Goal: Task Accomplishment & Management: Manage account settings

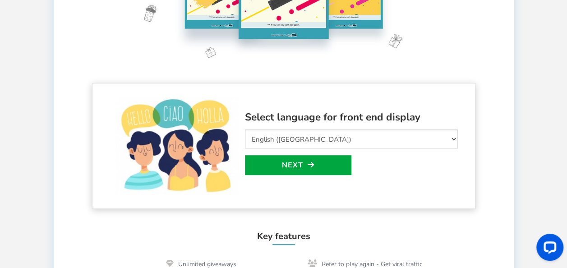
scroll to position [180, 0]
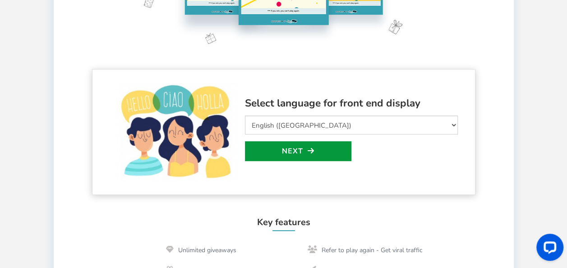
click at [334, 155] on link "Next" at bounding box center [298, 151] width 106 height 20
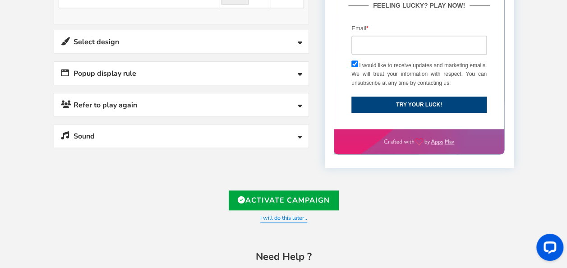
scroll to position [386, 0]
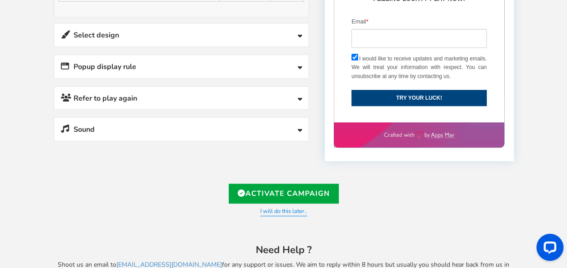
click at [299, 96] on icon at bounding box center [300, 99] width 5 height 7
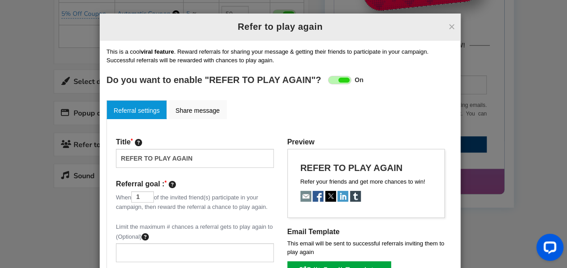
scroll to position [296, 0]
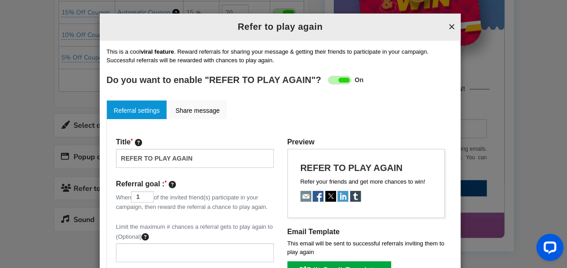
click at [448, 26] on button "×" at bounding box center [451, 27] width 7 height 12
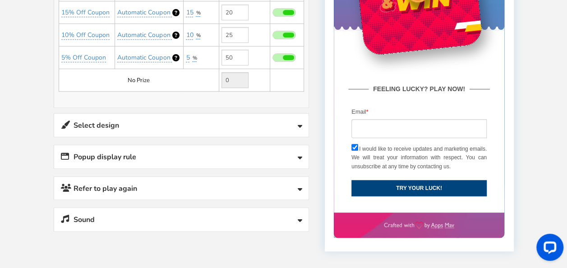
click at [300, 217] on icon at bounding box center [300, 220] width 5 height 7
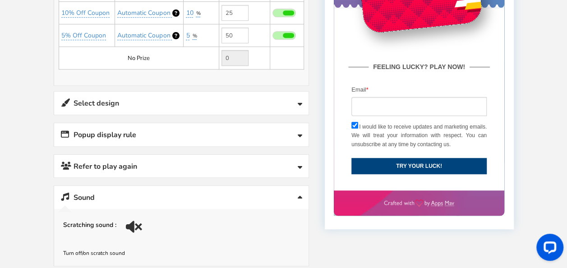
scroll to position [386, 0]
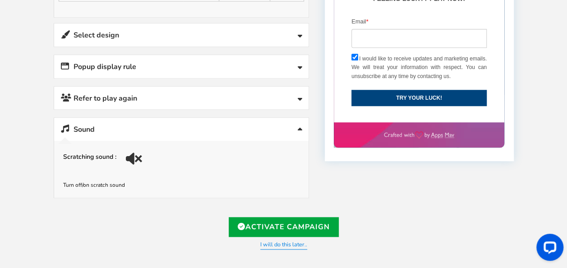
click at [137, 155] on div at bounding box center [135, 161] width 13 height 13
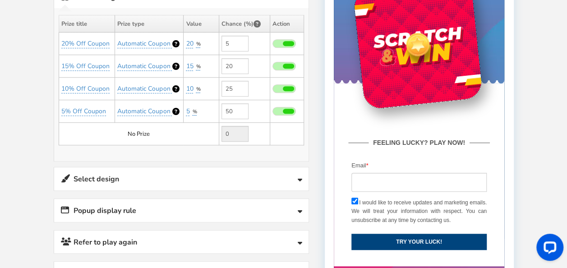
scroll to position [206, 0]
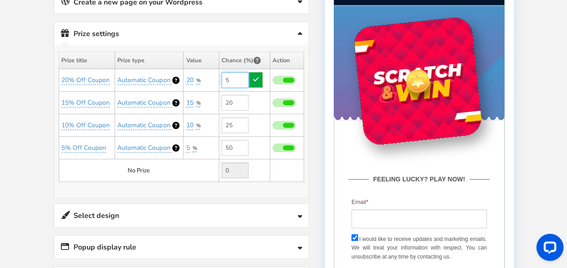
click at [237, 75] on input "5" at bounding box center [234, 80] width 27 height 16
click at [194, 76] on div "20" at bounding box center [190, 80] width 9 height 9
click at [190, 143] on div "5" at bounding box center [188, 147] width 5 height 9
click at [77, 144] on link "5% Off Coupon" at bounding box center [83, 147] width 45 height 9
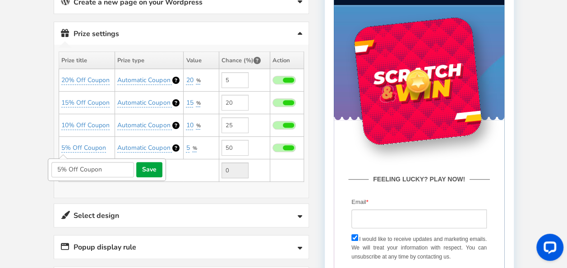
click at [60, 163] on input "5% Off Coupon" at bounding box center [92, 169] width 83 height 15
type input "2% Off Coupon"
click at [232, 143] on input "50" at bounding box center [234, 148] width 27 height 16
type input "5"
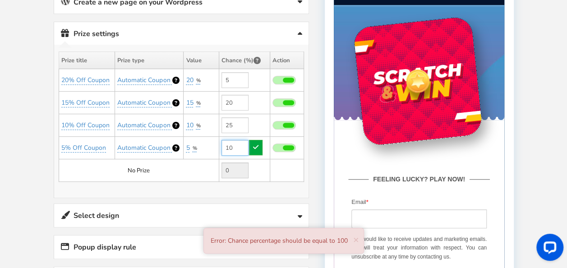
type input "1"
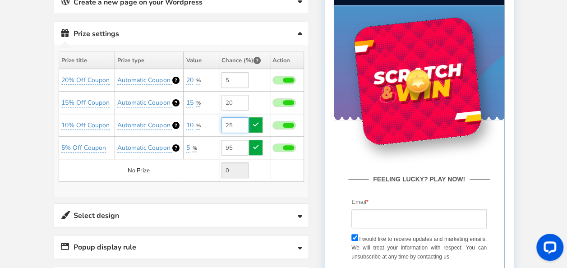
click at [240, 120] on input "25" at bounding box center [234, 125] width 27 height 16
type input "50"
click at [71, 124] on link "10% Off Coupon" at bounding box center [85, 125] width 48 height 9
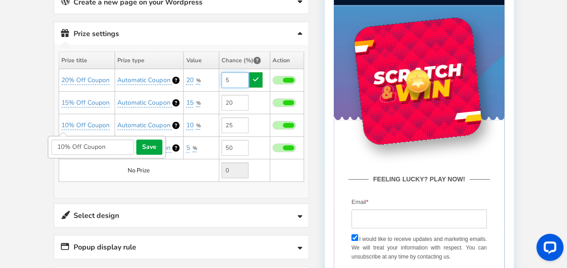
click at [239, 72] on input "5" at bounding box center [234, 80] width 27 height 16
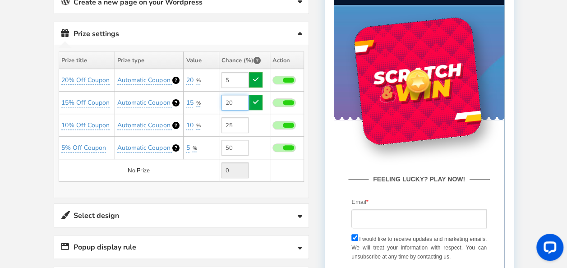
click at [240, 96] on input "20" at bounding box center [234, 103] width 27 height 16
click at [276, 77] on span at bounding box center [283, 80] width 23 height 9
click at [272, 78] on input "checkbox" at bounding box center [272, 81] width 0 height 6
type input "0"
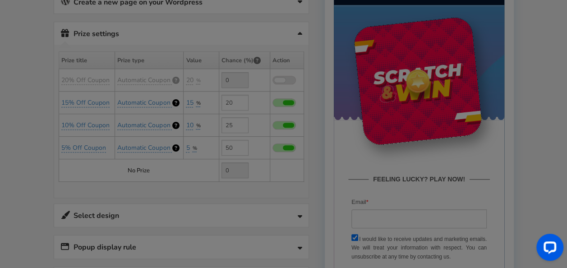
type input "5"
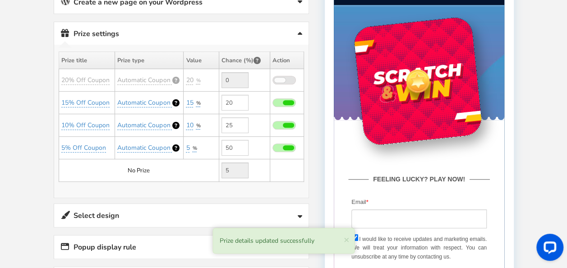
click at [279, 102] on span at bounding box center [283, 102] width 23 height 9
click at [272, 102] on input "checkbox" at bounding box center [272, 103] width 0 height 6
type input "0"
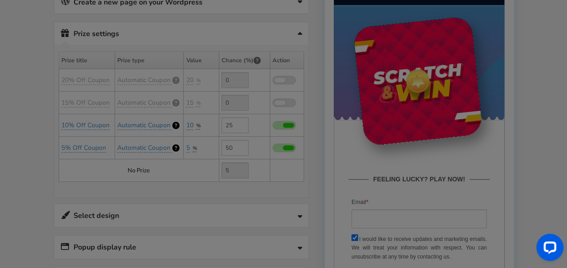
type input "25"
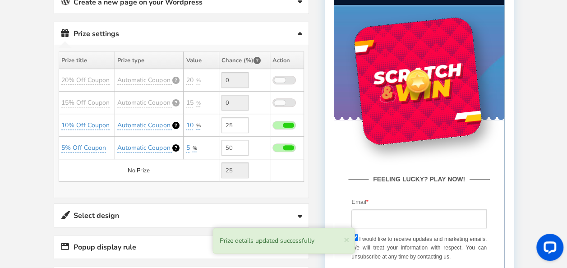
click at [278, 122] on span at bounding box center [283, 125] width 23 height 9
click at [272, 123] on input "checkbox" at bounding box center [272, 126] width 0 height 6
type input "0"
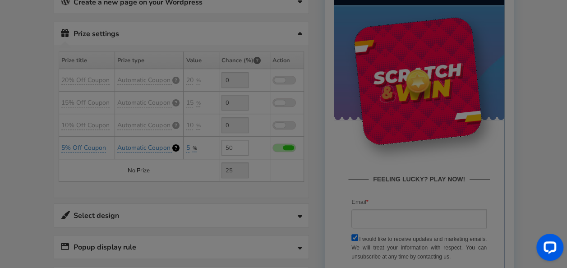
type input "50"
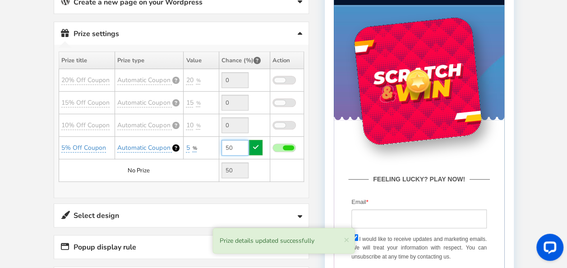
click at [241, 145] on input "50" at bounding box center [234, 148] width 27 height 16
type input "5"
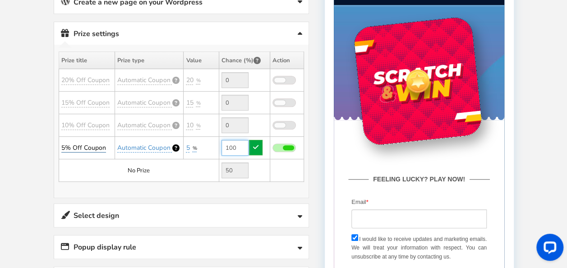
type input "100"
click at [81, 148] on link "5% Off Coupon" at bounding box center [83, 147] width 45 height 9
click at [60, 163] on input "5% Off Coupon" at bounding box center [92, 169] width 83 height 15
type input "2% Off Coupon"
click at [190, 146] on div "5" at bounding box center [188, 147] width 5 height 9
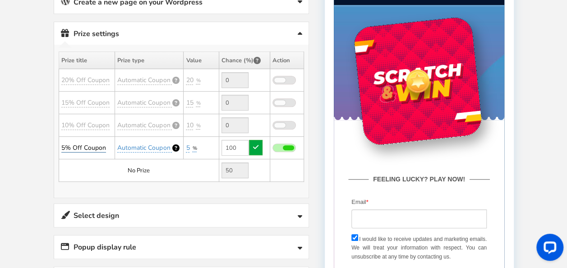
click at [74, 143] on link "5% Off Coupon" at bounding box center [83, 147] width 45 height 9
click at [60, 164] on input "5% Off Coupon" at bounding box center [92, 169] width 83 height 15
type input "2% Off Coupon"
click at [157, 163] on button "save" at bounding box center [149, 169] width 26 height 15
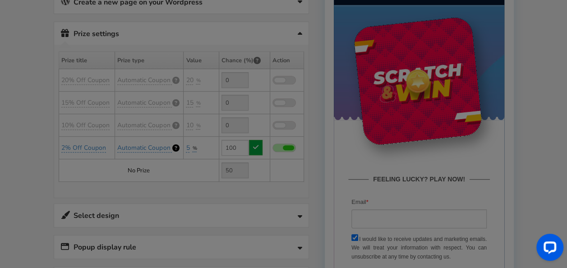
type input "0"
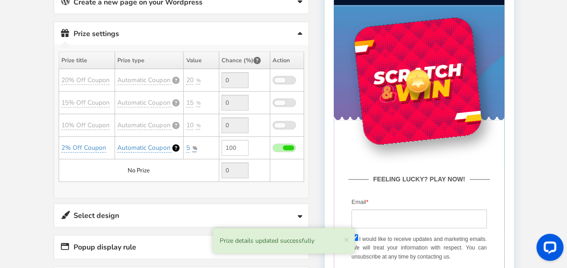
click at [193, 146] on span "%" at bounding box center [194, 148] width 5 height 7
click at [236, 167] on select "Percentage Fixed amount Free Shipping" at bounding box center [211, 168] width 60 height 15
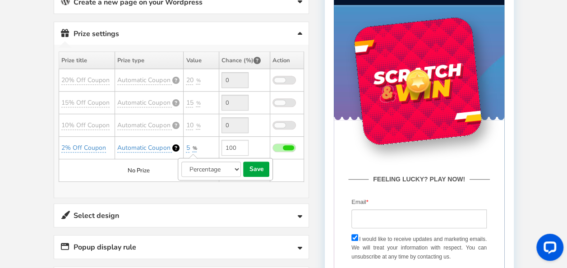
click at [287, 162] on td at bounding box center [287, 170] width 34 height 23
click at [189, 146] on link "5" at bounding box center [188, 147] width 4 height 9
click at [188, 145] on link "5" at bounding box center [188, 147] width 4 height 9
type input "2"
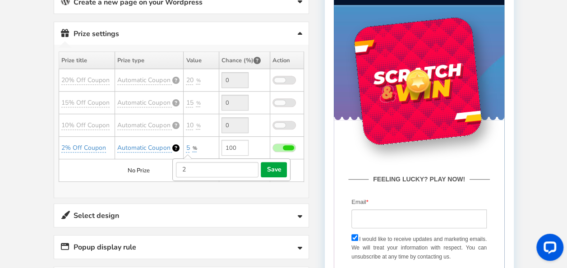
click at [299, 170] on td at bounding box center [287, 170] width 34 height 23
click at [84, 143] on link "2% Off Coupon" at bounding box center [83, 147] width 45 height 9
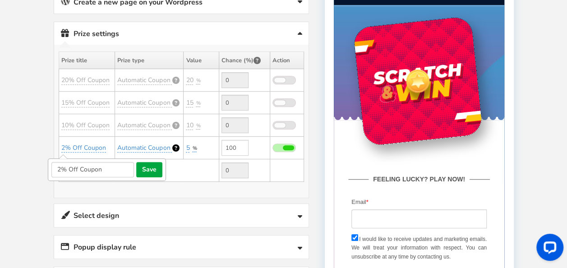
click at [59, 165] on input "2% Off Coupon" at bounding box center [92, 169] width 83 height 15
type input "10% Off Coupon"
click at [197, 185] on div "Winners Slots Conflict Alert One or more winning slots are matching with existi…" at bounding box center [181, 121] width 254 height 153
click at [80, 143] on link "2% Off Coupon" at bounding box center [83, 147] width 45 height 9
click at [60, 164] on input "2% Off Coupon" at bounding box center [92, 169] width 83 height 15
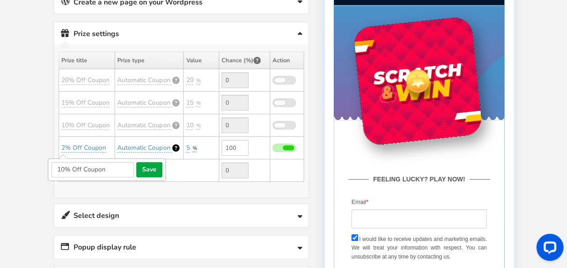
type input "10% Off Coupon"
click at [122, 189] on div "Winners Slots Conflict Alert One or more winning slots are matching with existi…" at bounding box center [181, 121] width 254 height 153
click at [92, 143] on link "2% Off Coupon" at bounding box center [83, 147] width 45 height 9
click at [105, 170] on input "2% Off Coupon" at bounding box center [92, 169] width 83 height 15
type input "2"
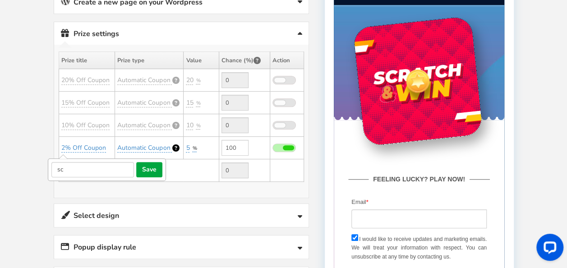
type input "s"
type input "SCRATCH COUPON"
click at [183, 169] on td "No Prize" at bounding box center [139, 170] width 160 height 23
click at [76, 145] on link "2% Off Coupon" at bounding box center [83, 147] width 45 height 9
type input "2"
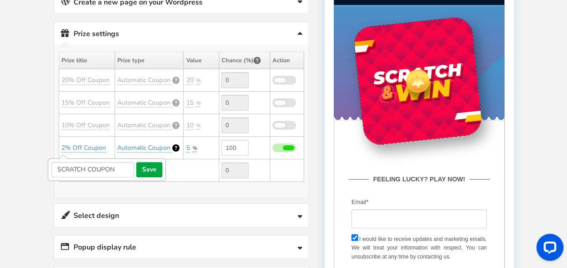
type input "SCRATCH COUPON"
click at [152, 169] on button "save" at bounding box center [149, 169] width 26 height 15
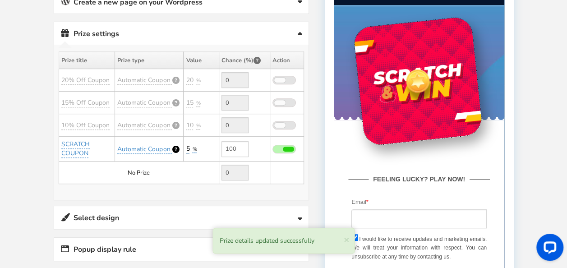
click at [188, 147] on link "5" at bounding box center [188, 148] width 4 height 9
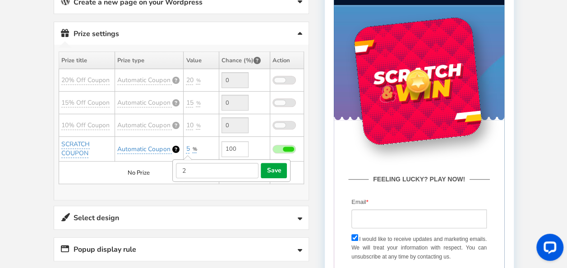
type input "2"
click at [276, 169] on button "save" at bounding box center [274, 170] width 26 height 15
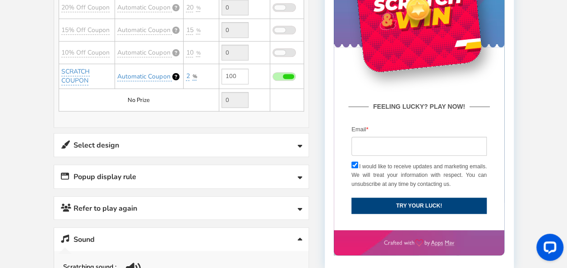
scroll to position [296, 0]
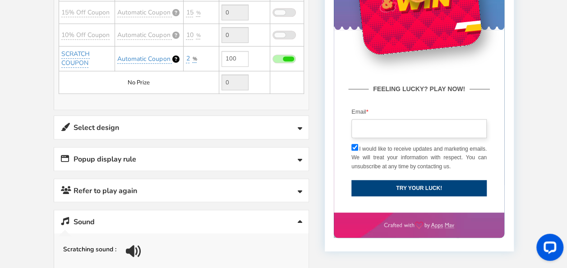
click at [437, 132] on input "email" at bounding box center [418, 128] width 135 height 19
type input "[EMAIL_ADDRESS][DOMAIN_NAME]"
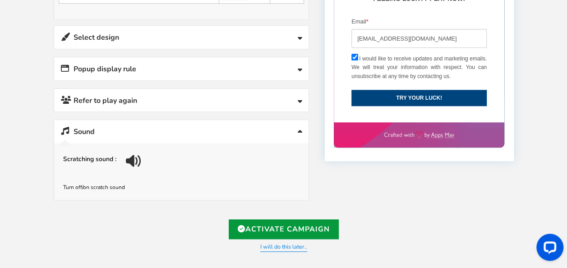
click at [287, 225] on link "Activate Campaign" at bounding box center [284, 229] width 110 height 20
type input "[URL][DOMAIN_NAME]"
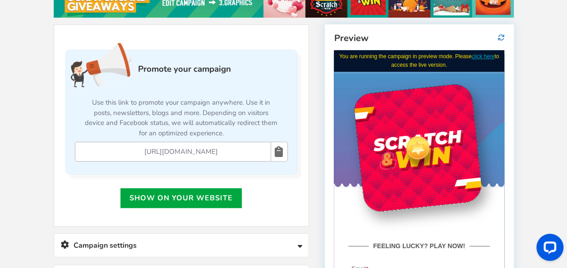
scroll to position [130, 0]
